Goal: Use online tool/utility: Utilize a website feature to perform a specific function

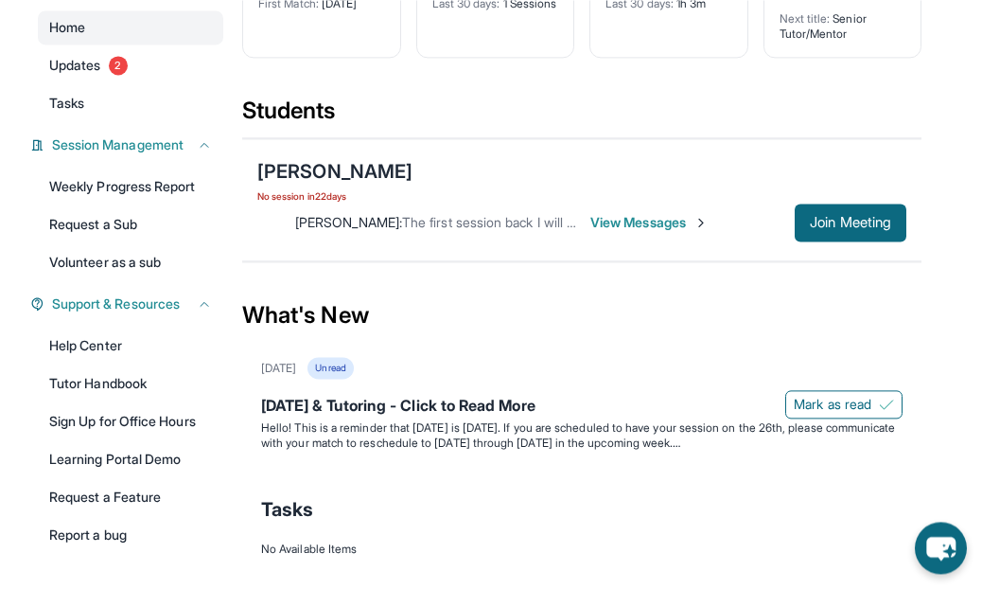
scroll to position [186, 0]
click at [855, 407] on span "Mark as read" at bounding box center [833, 404] width 78 height 19
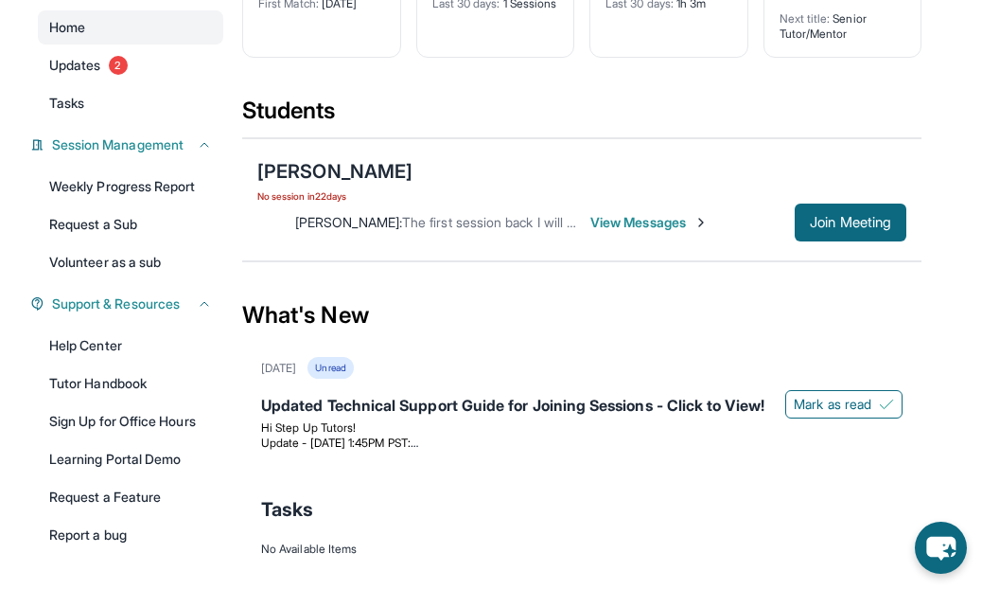
scroll to position [182, 0]
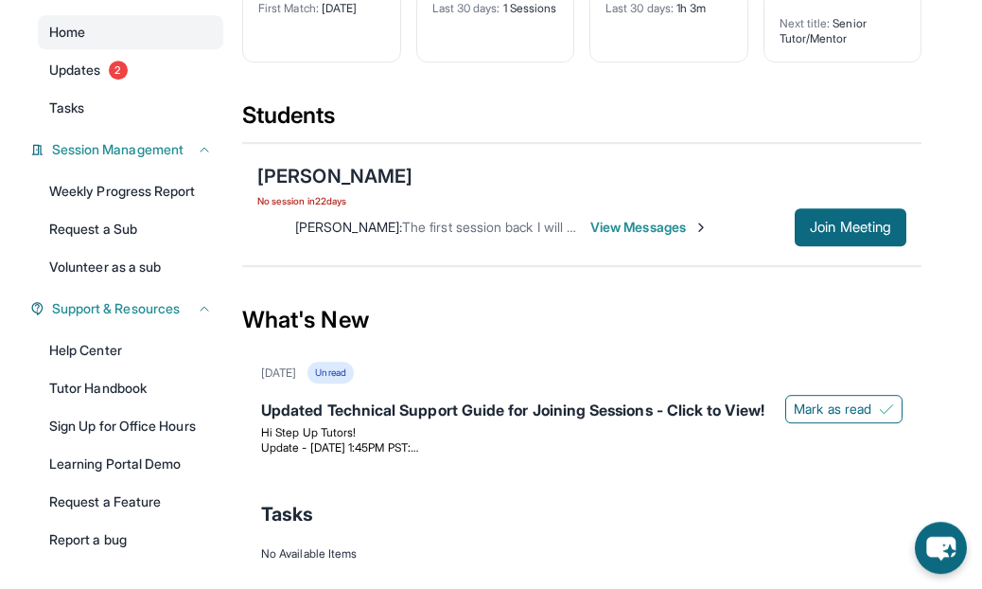
click at [847, 414] on span "Mark as read" at bounding box center [833, 408] width 78 height 19
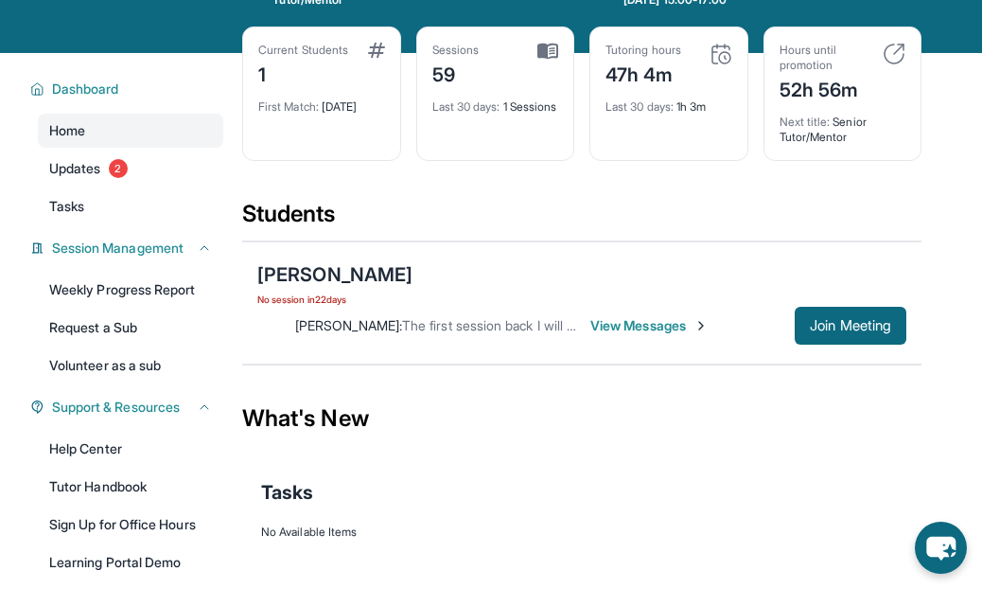
scroll to position [0, 0]
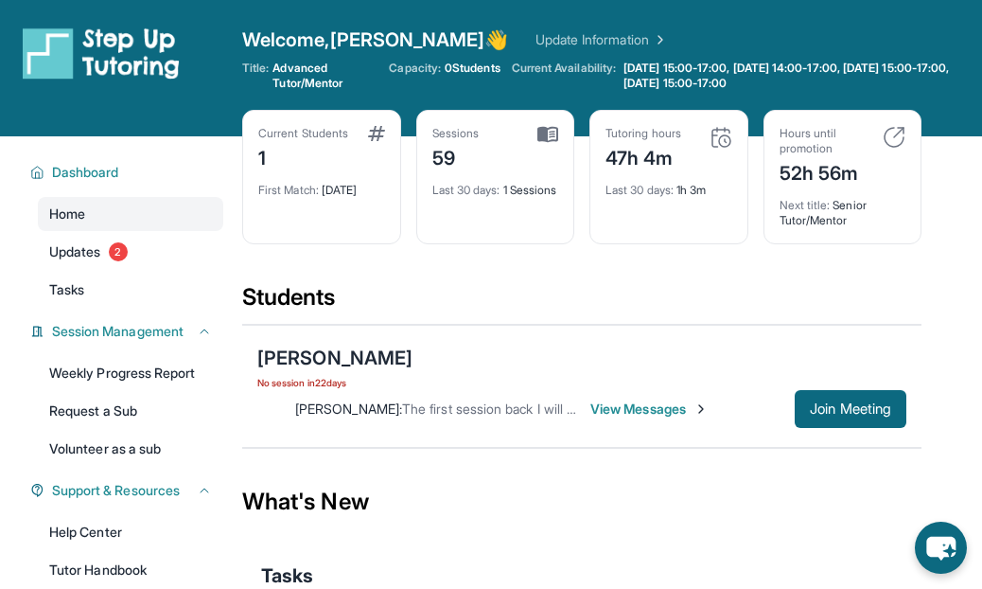
click at [86, 176] on span "Dashboard" at bounding box center [85, 172] width 67 height 19
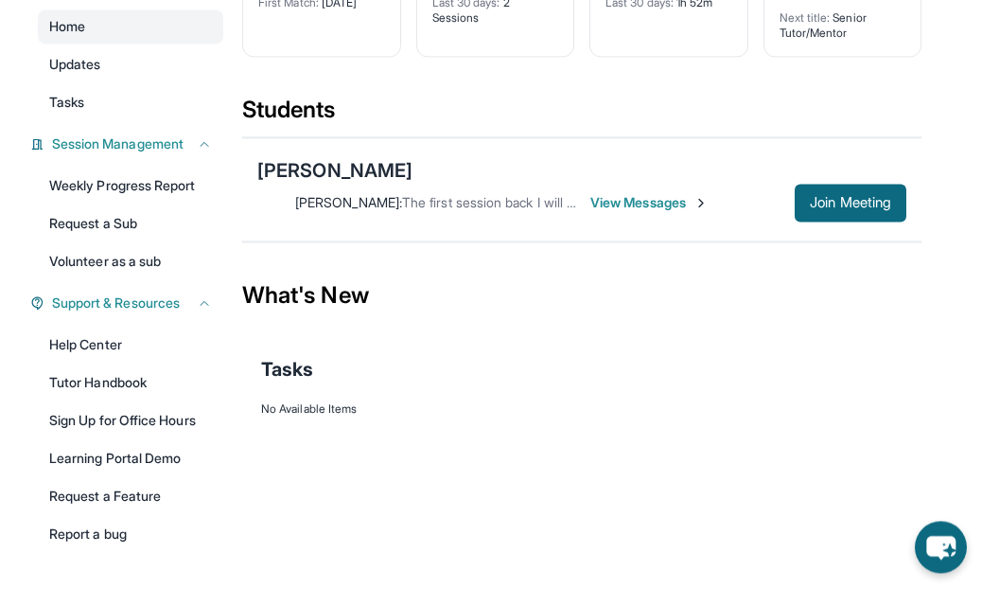
scroll to position [186, 0]
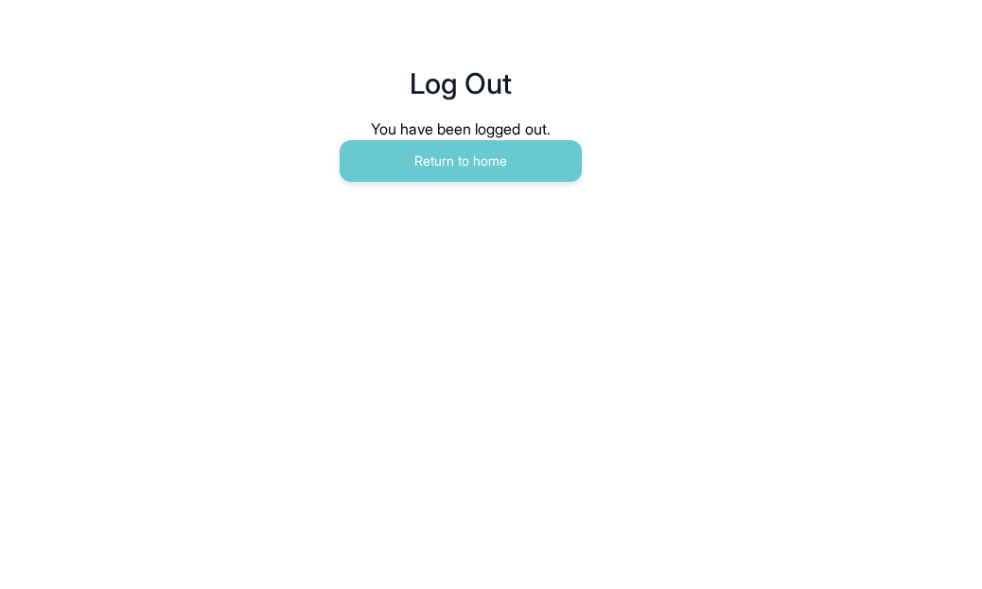
click at [474, 170] on button "Return to home" at bounding box center [461, 161] width 242 height 42
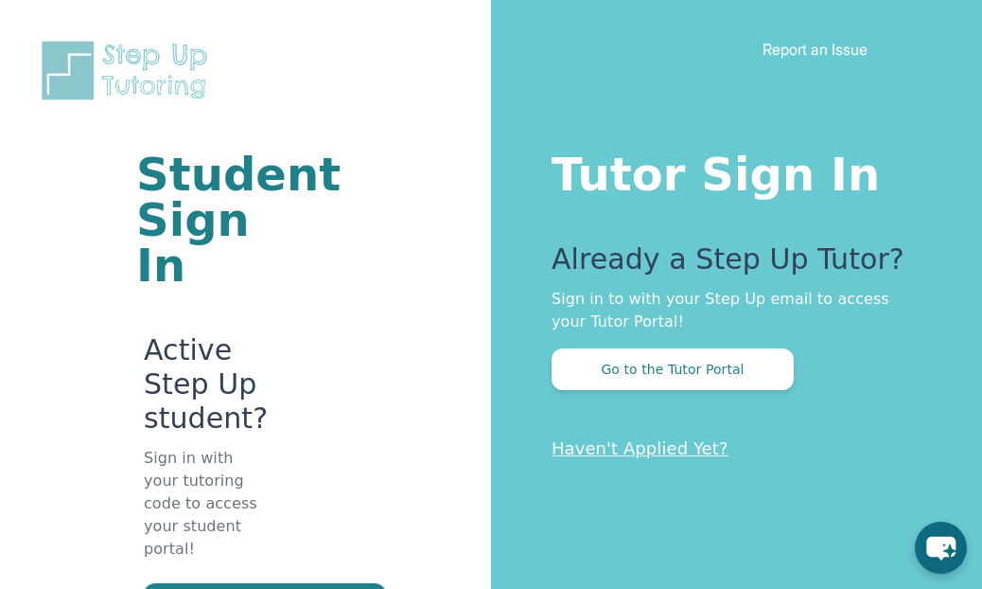
click at [707, 369] on button "Go to the Tutor Portal" at bounding box center [673, 369] width 242 height 42
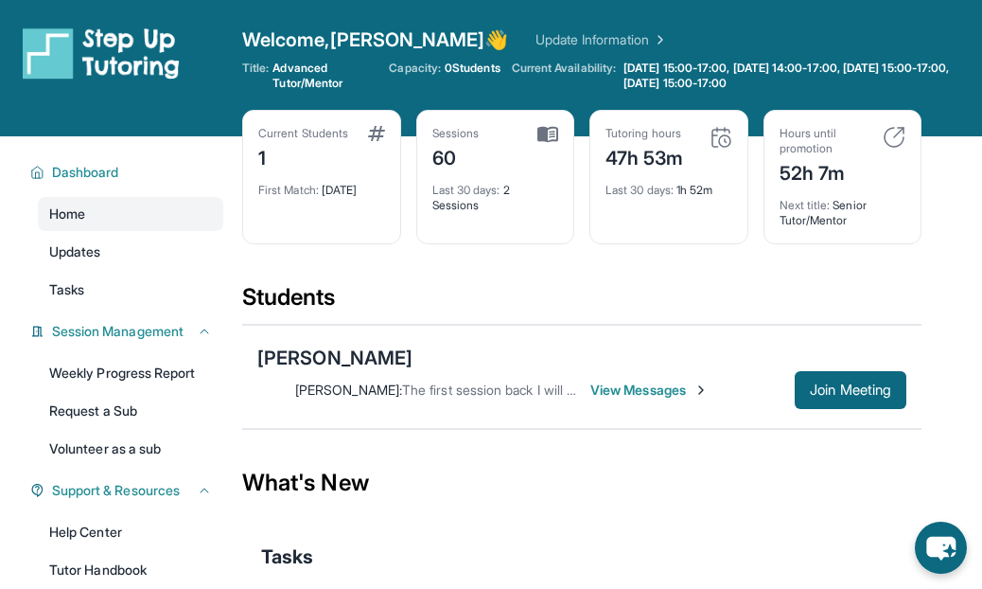
click at [813, 393] on span "Join Meeting" at bounding box center [850, 389] width 81 height 11
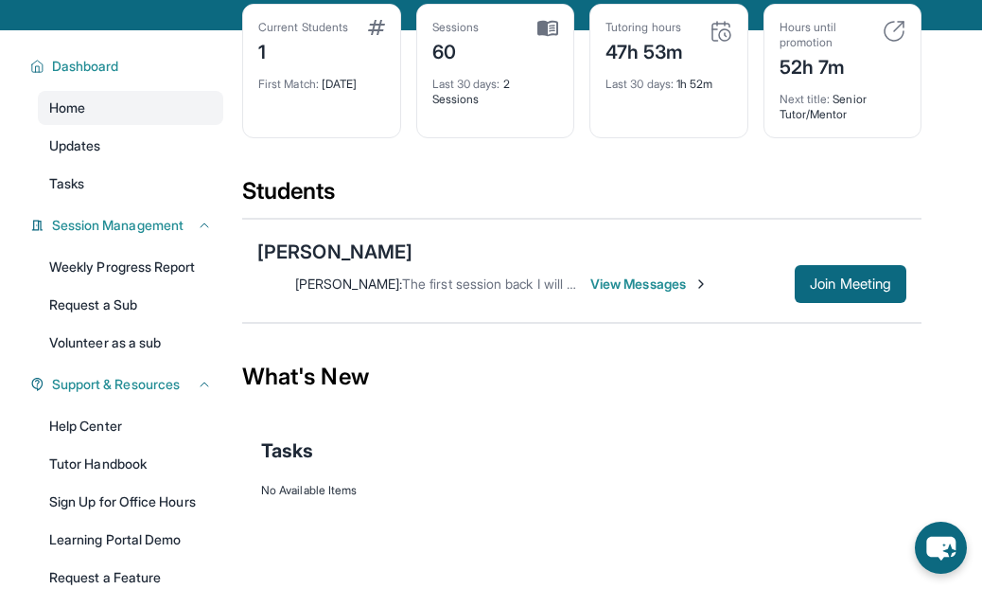
scroll to position [63, 0]
